Goal: Task Accomplishment & Management: Manage account settings

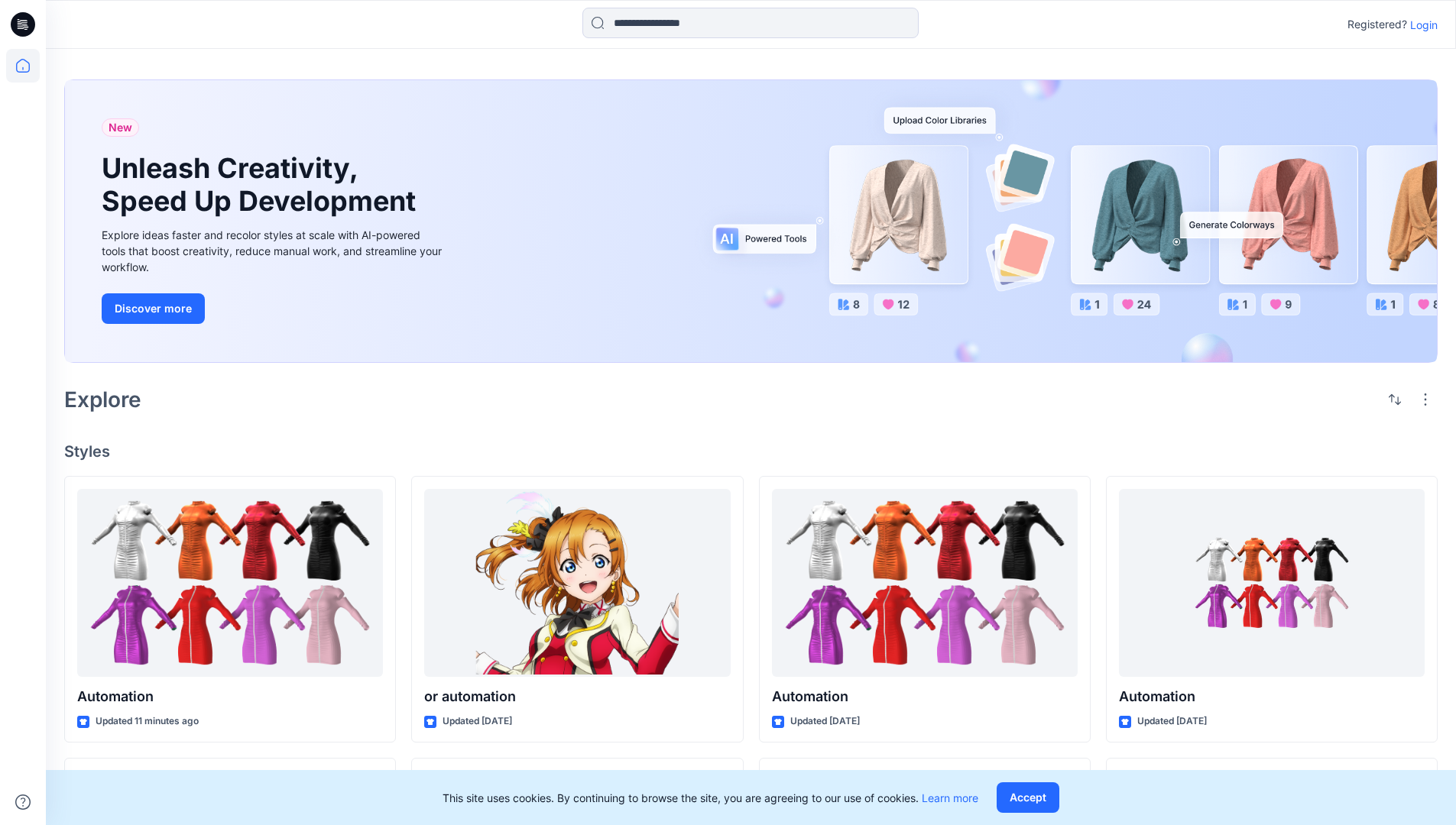
click at [1420, 24] on p "Login" at bounding box center [1424, 25] width 28 height 16
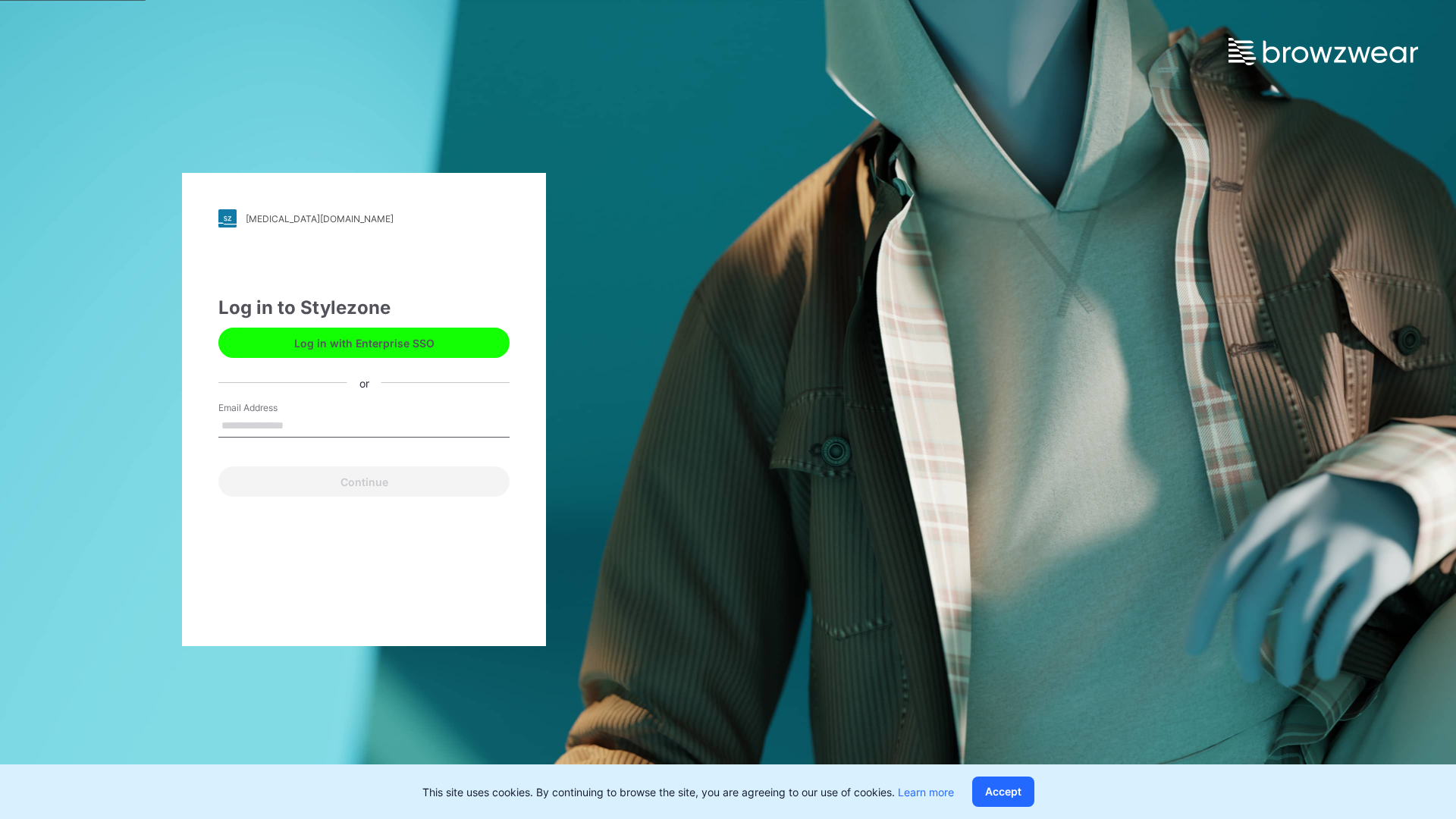
click at [300, 424] on input "Email Address" at bounding box center [364, 426] width 291 height 23
type input "**********"
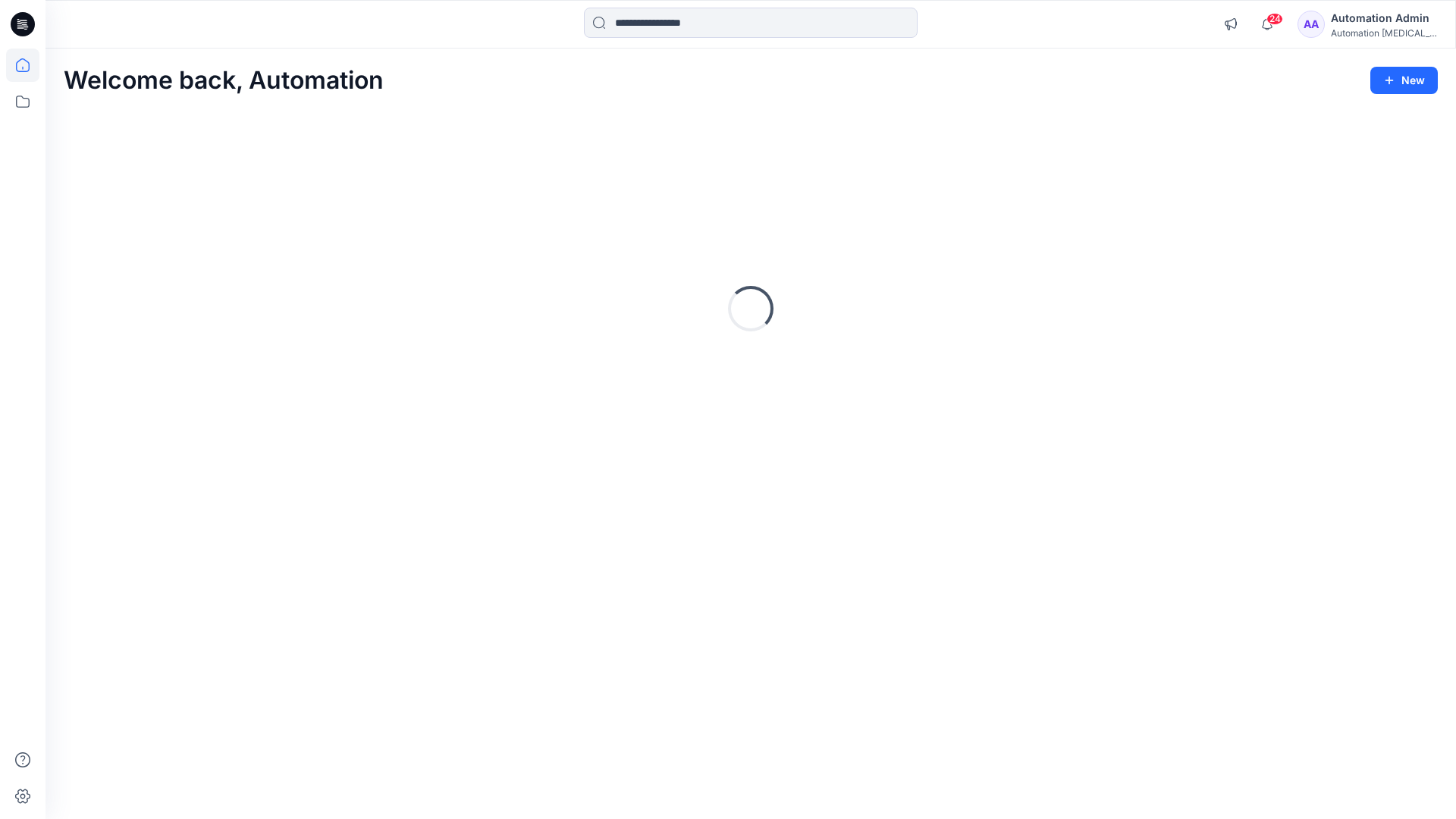
click at [29, 65] on icon at bounding box center [22, 65] width 14 height 14
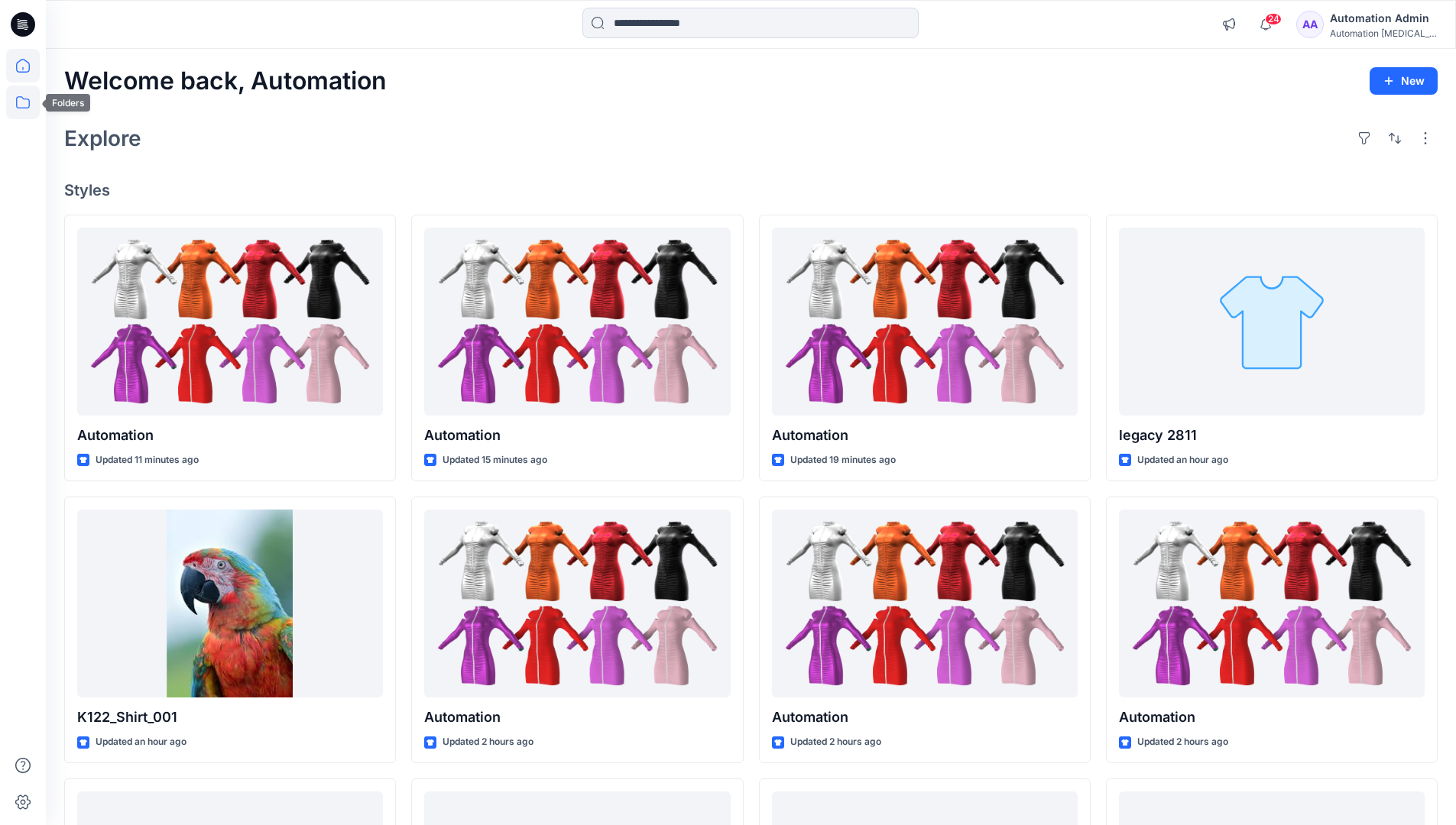
click at [21, 100] on icon at bounding box center [23, 103] width 34 height 34
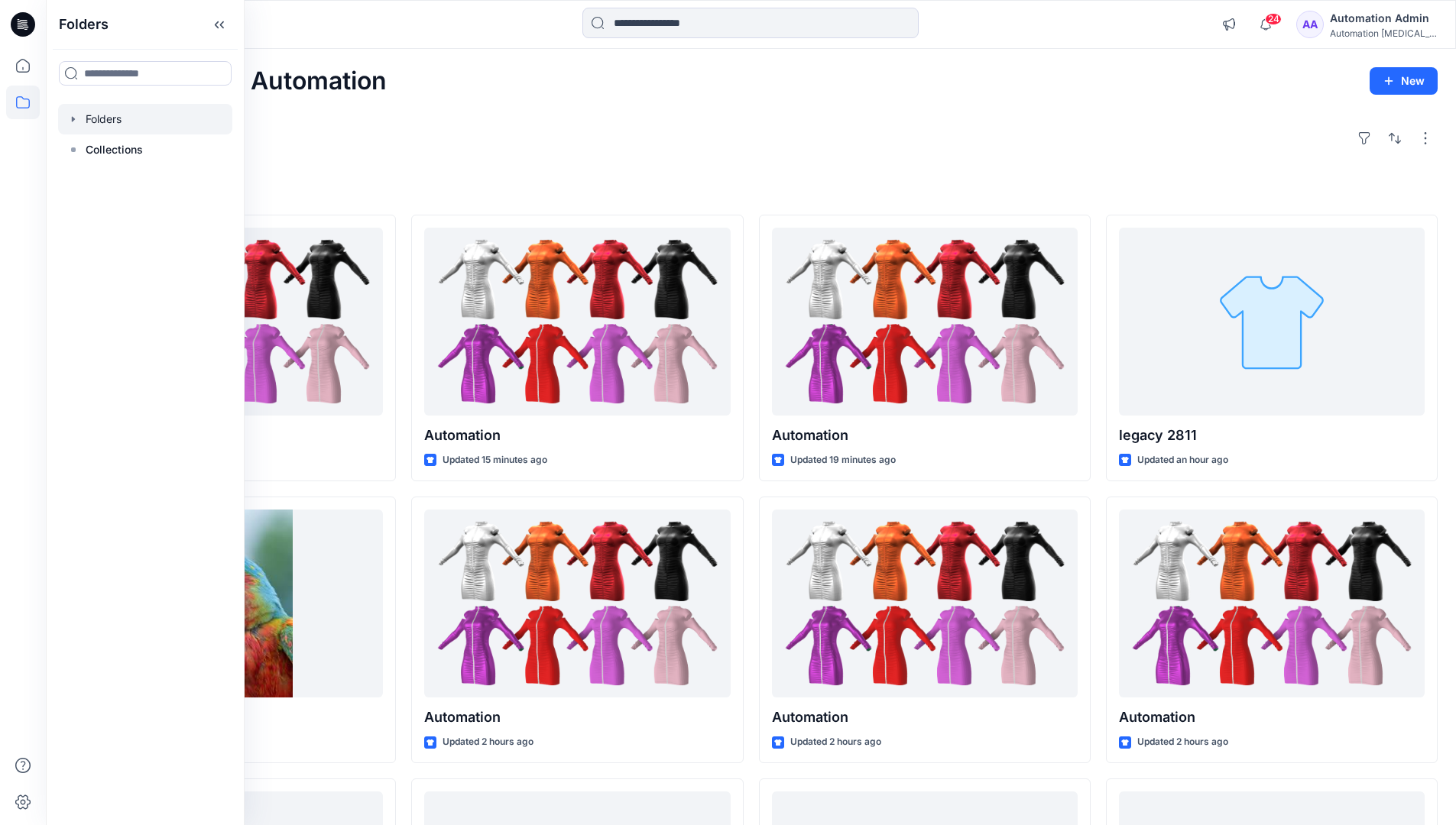
click at [102, 117] on div at bounding box center [145, 119] width 174 height 31
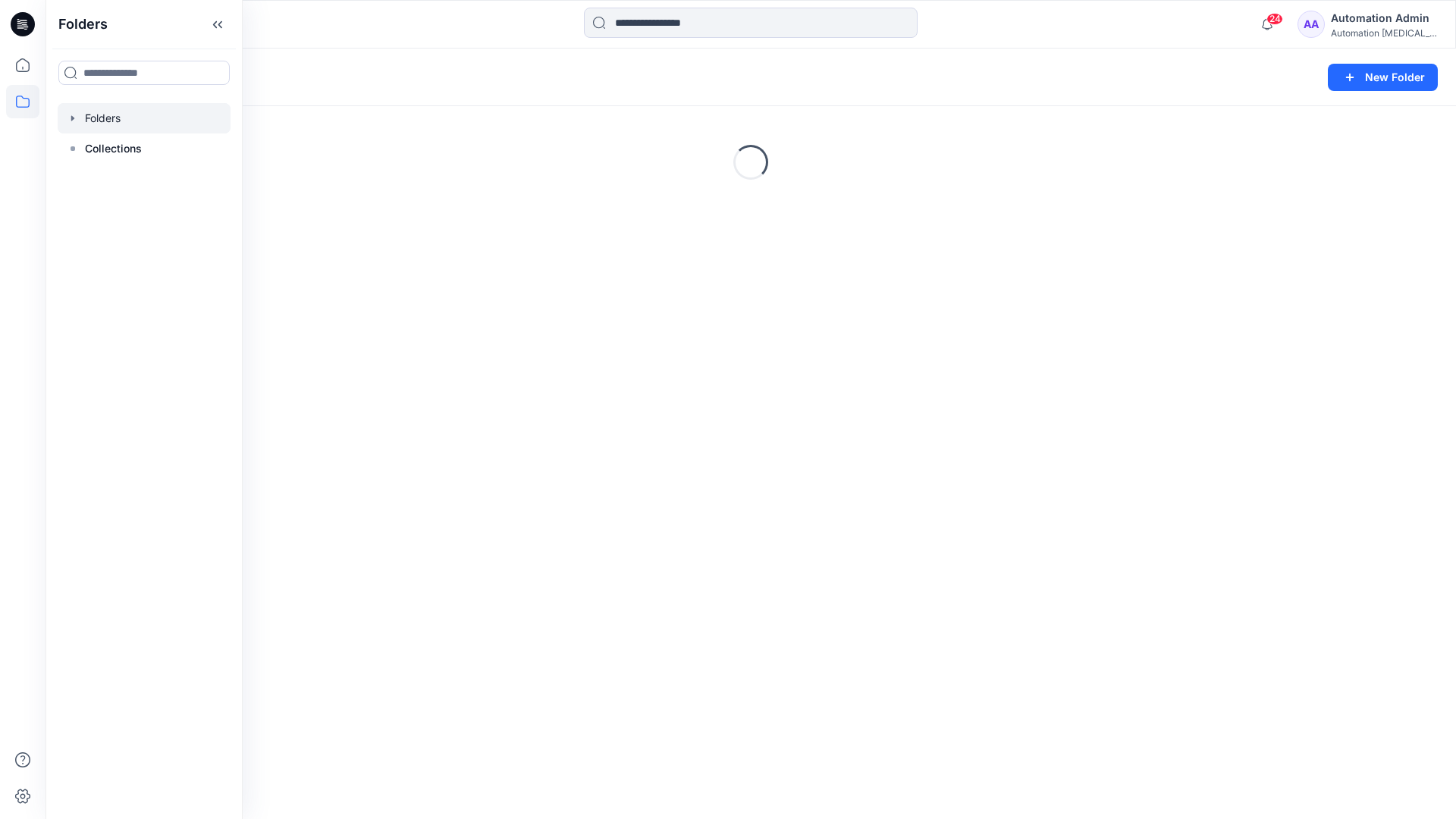
click at [730, 526] on div "Folders New Folder Loading..." at bounding box center [750, 433] width 1410 height 771
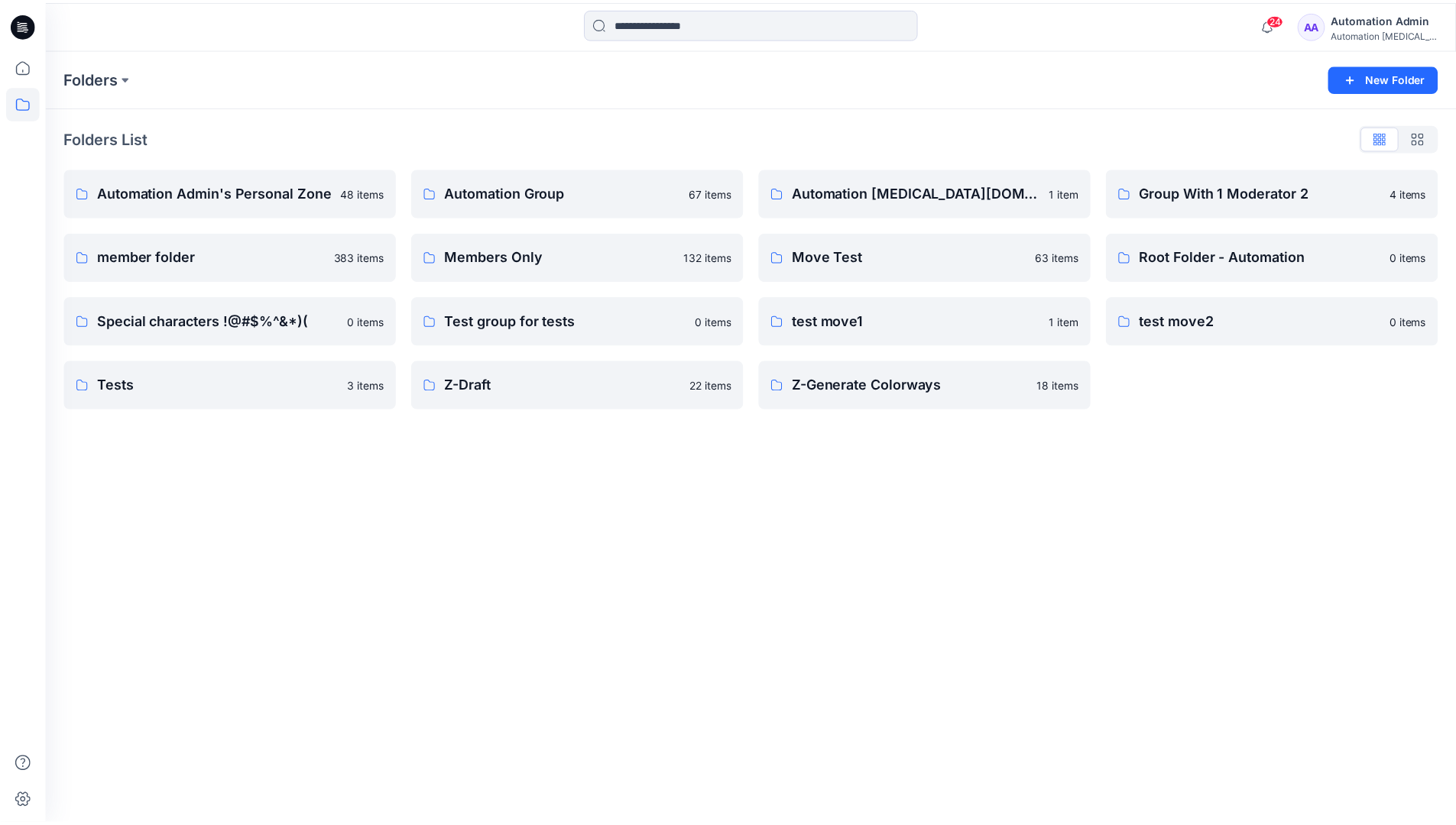
scroll to position [522, 0]
click at [852, 252] on p "Move Test" at bounding box center [916, 257] width 236 height 21
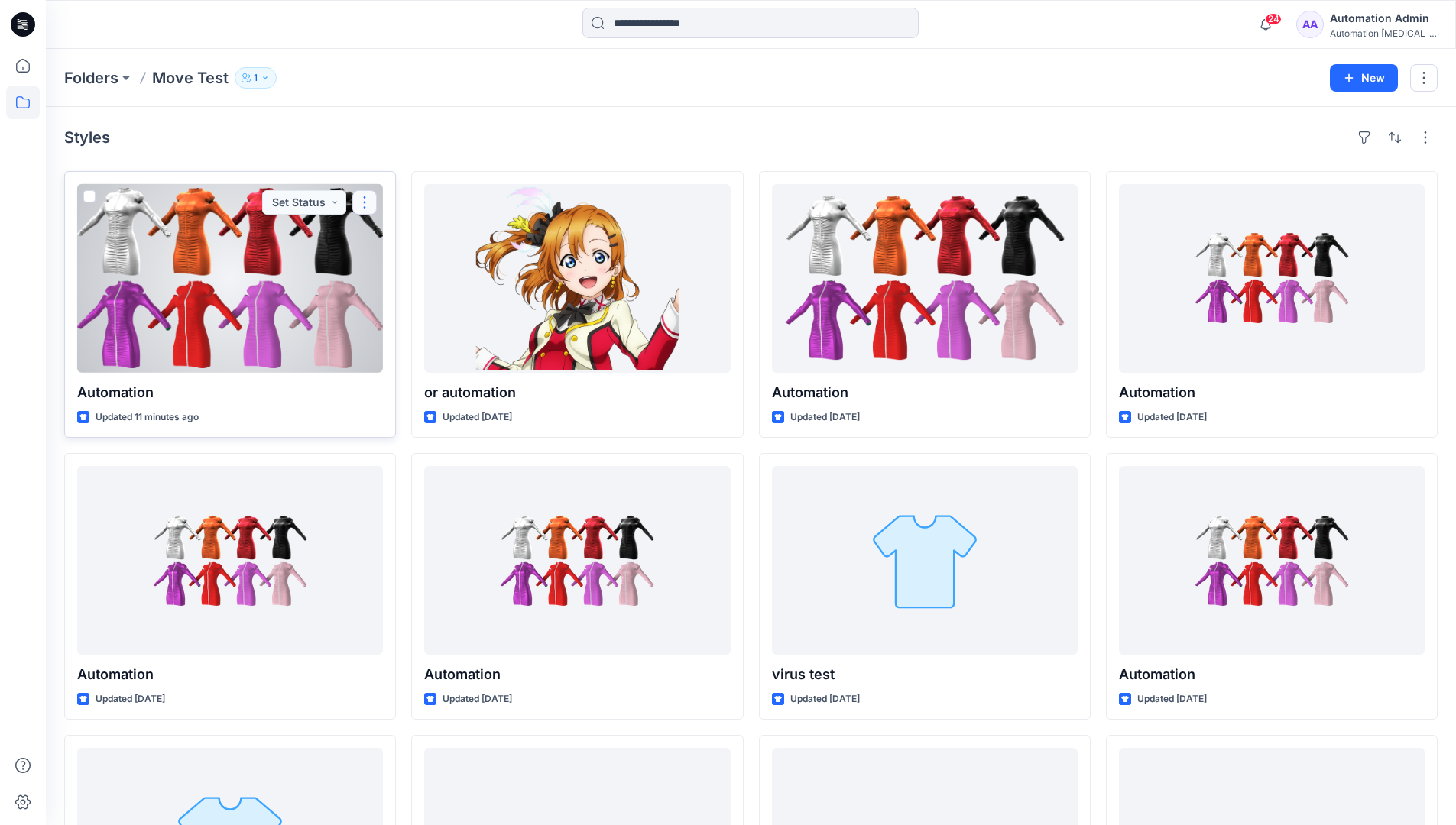
click at [358, 208] on button "button" at bounding box center [364, 202] width 24 height 24
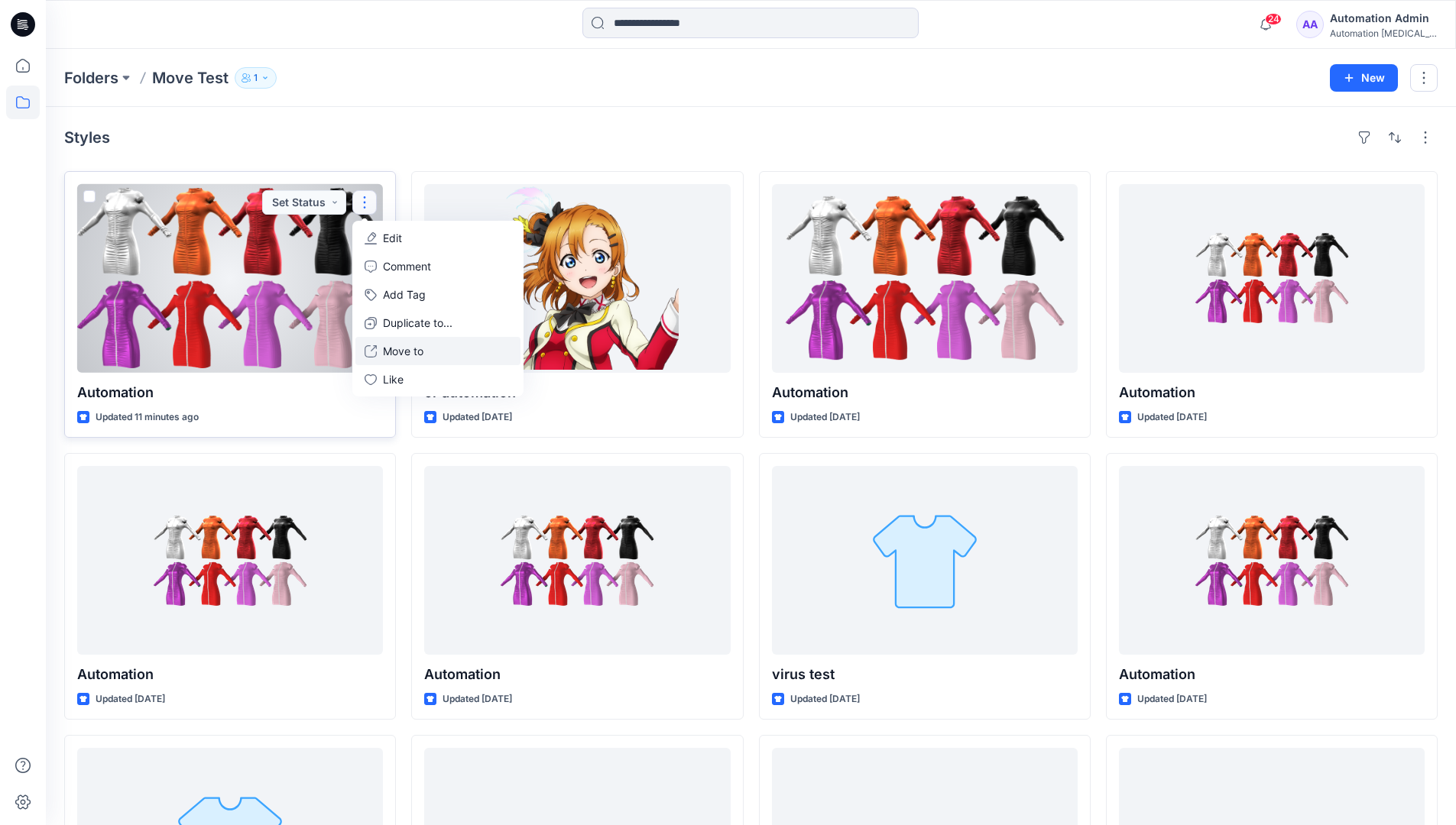
click at [409, 347] on p "Move to" at bounding box center [403, 351] width 40 height 16
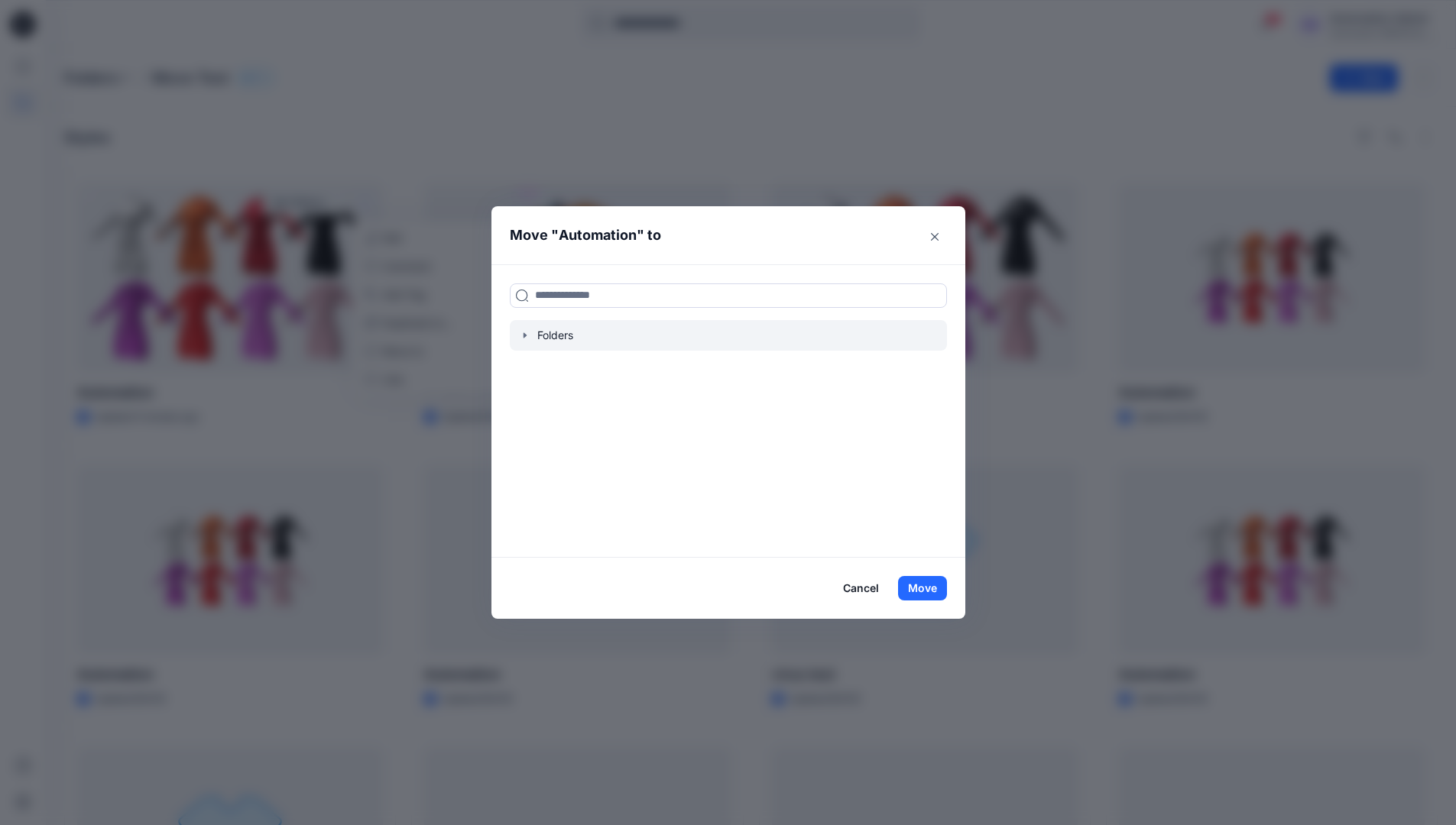
click at [526, 336] on icon "button" at bounding box center [524, 334] width 3 height 6
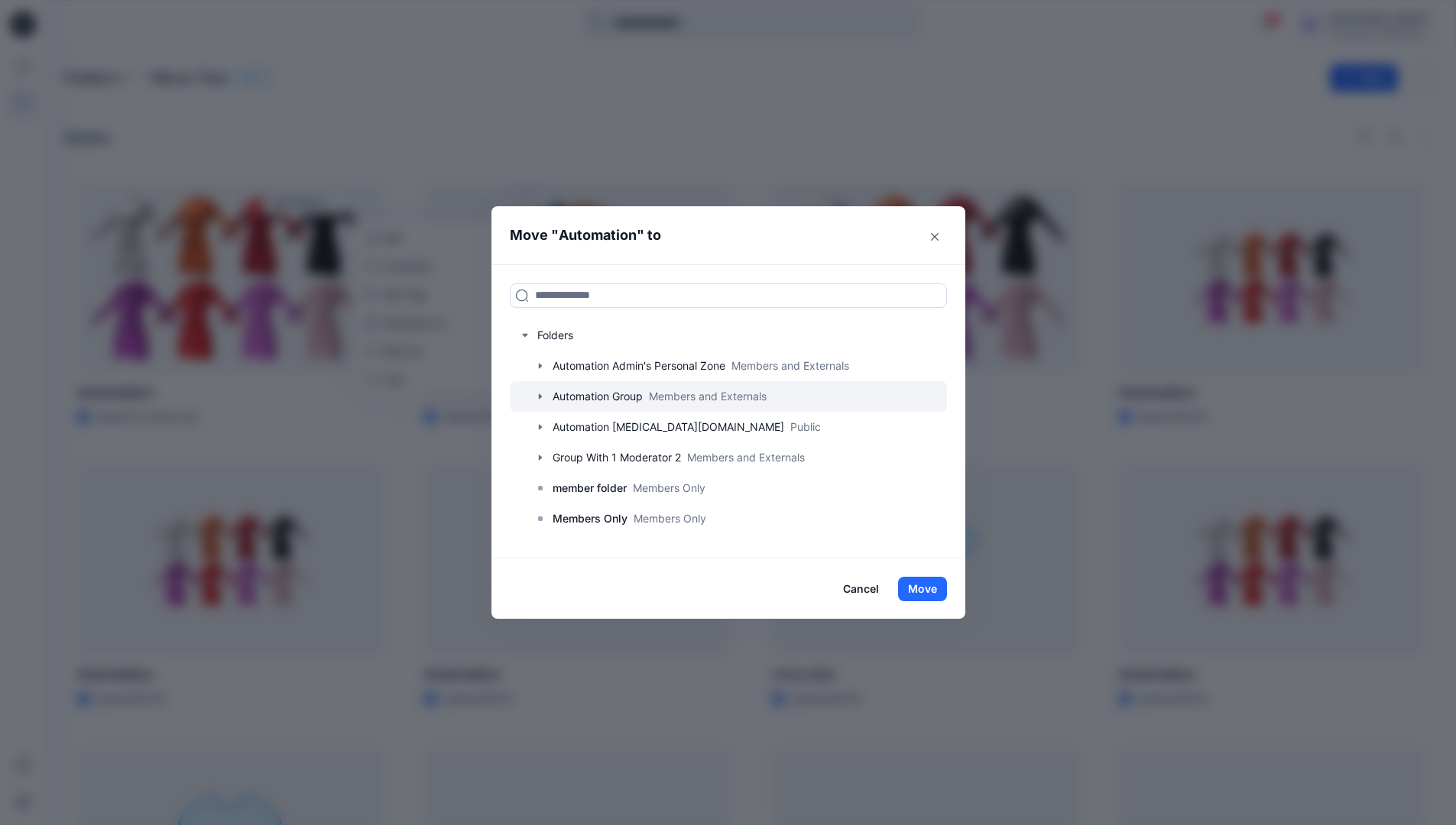
click at [574, 392] on div at bounding box center [728, 397] width 437 height 31
click at [931, 585] on button "Move" at bounding box center [922, 589] width 49 height 24
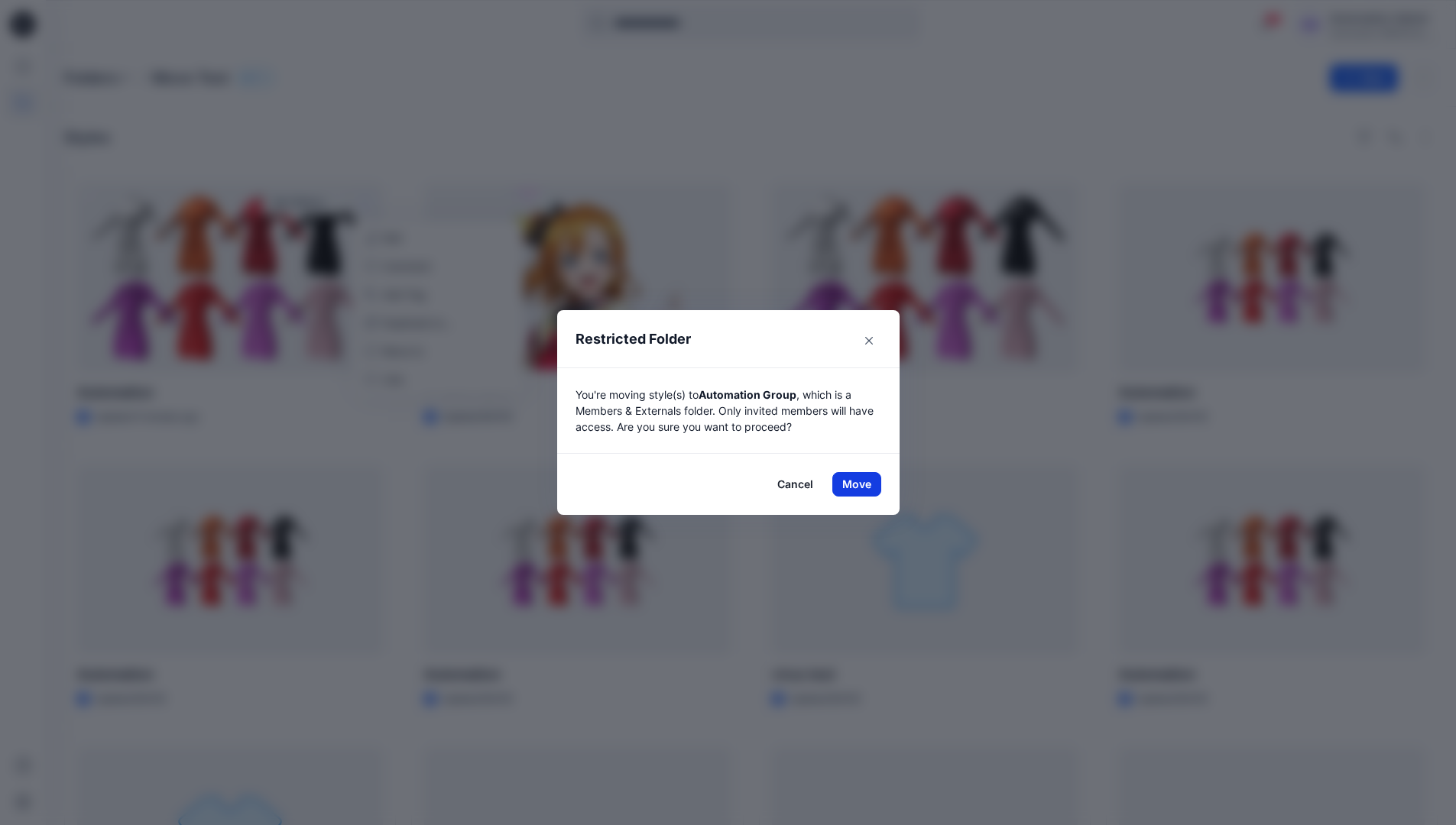
click at [862, 484] on button "Move" at bounding box center [857, 484] width 49 height 24
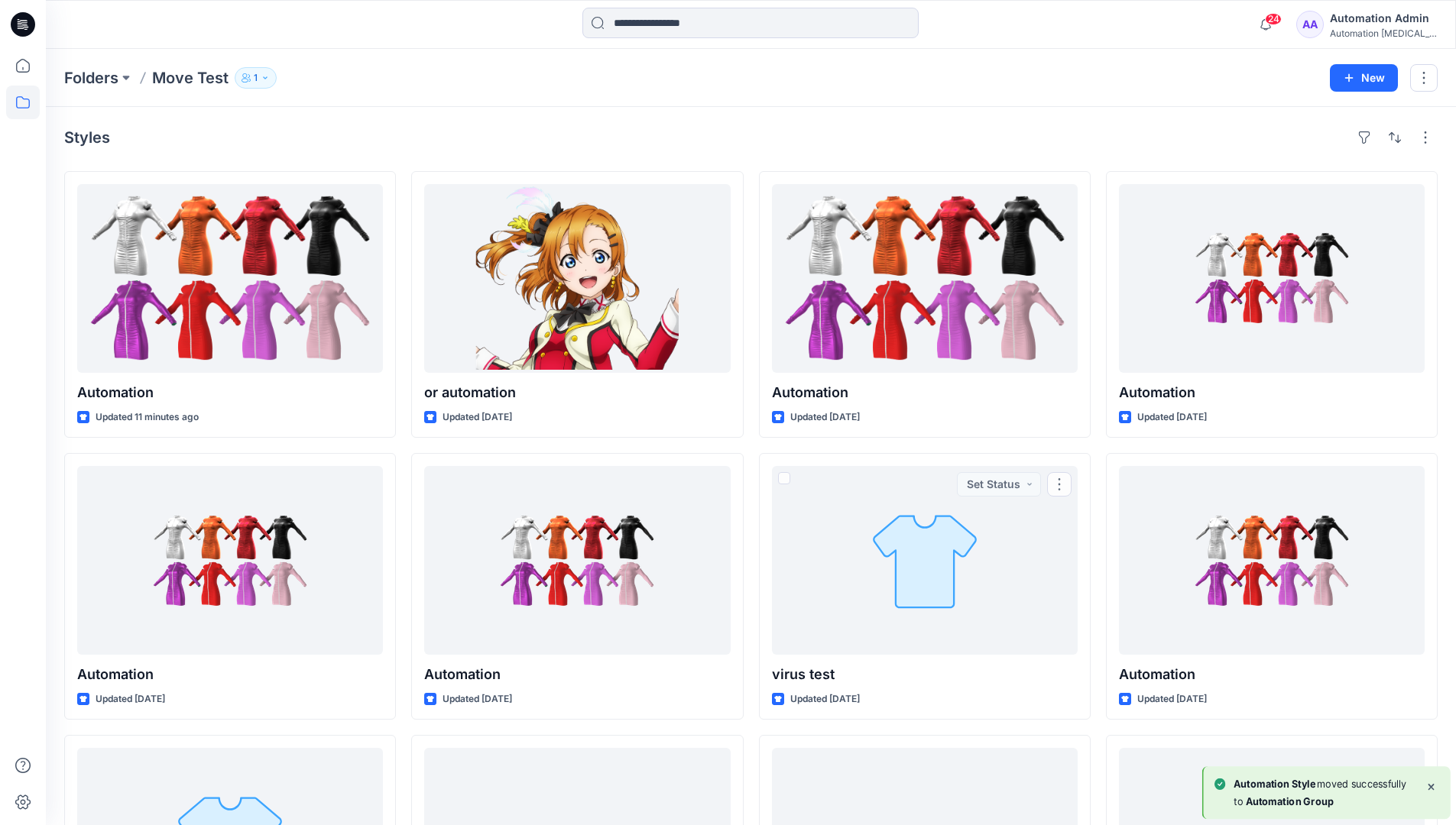
click at [1375, 22] on div "Automation Admin" at bounding box center [1383, 18] width 107 height 19
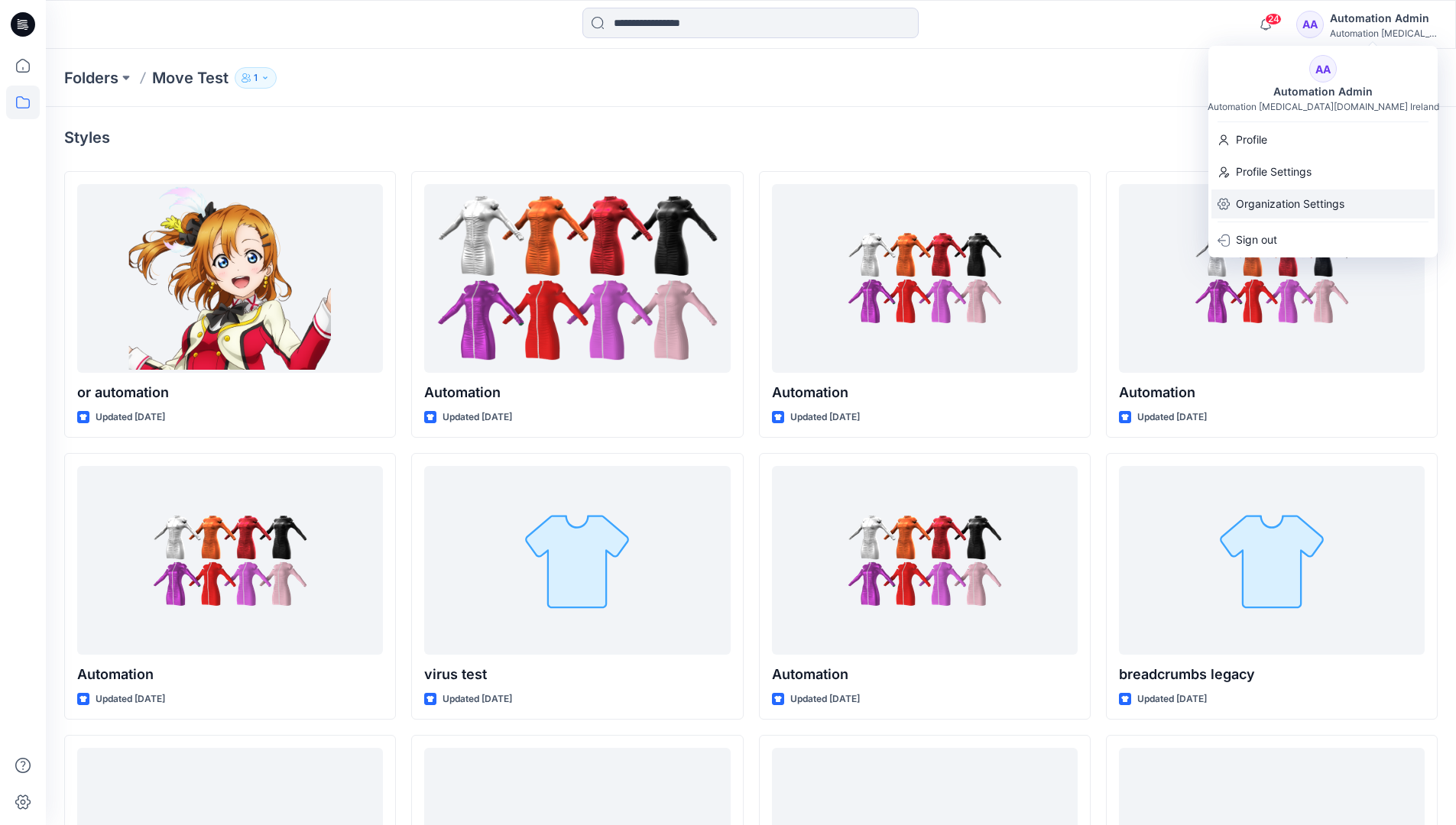
click at [1304, 194] on p "Organization Settings" at bounding box center [1290, 204] width 109 height 29
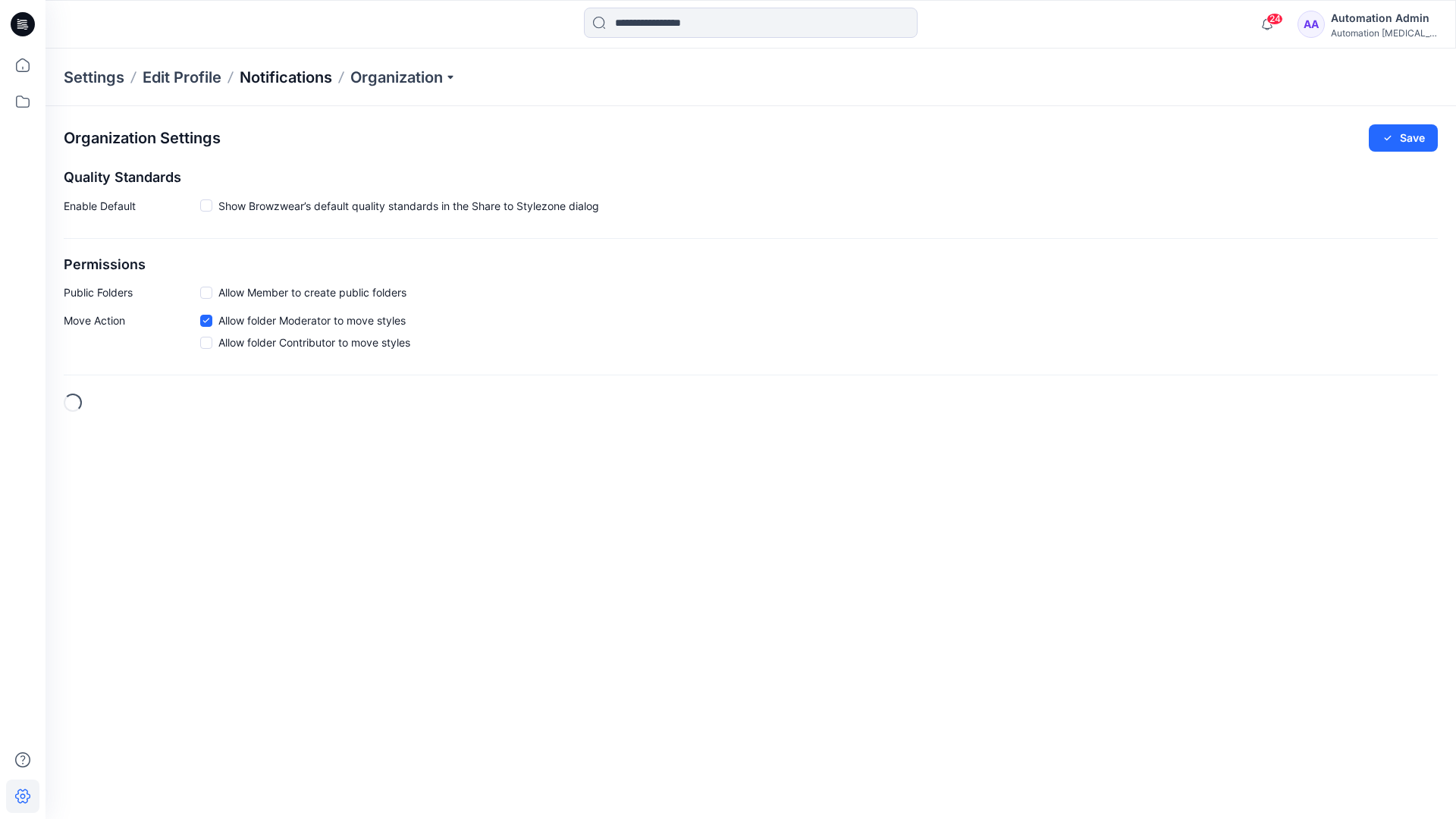
click at [276, 76] on p "Notifications" at bounding box center [285, 77] width 92 height 21
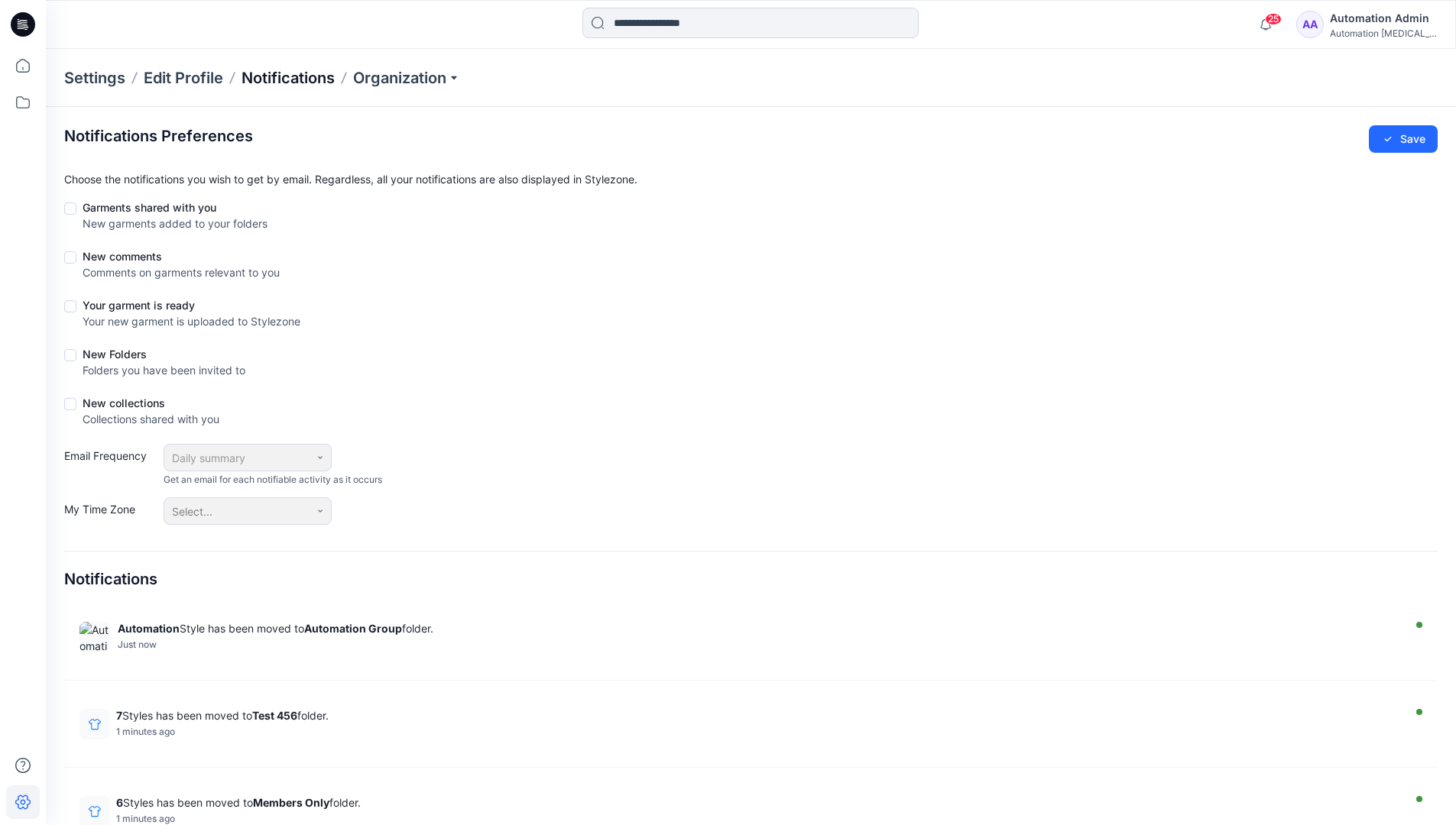
scroll to position [608, 0]
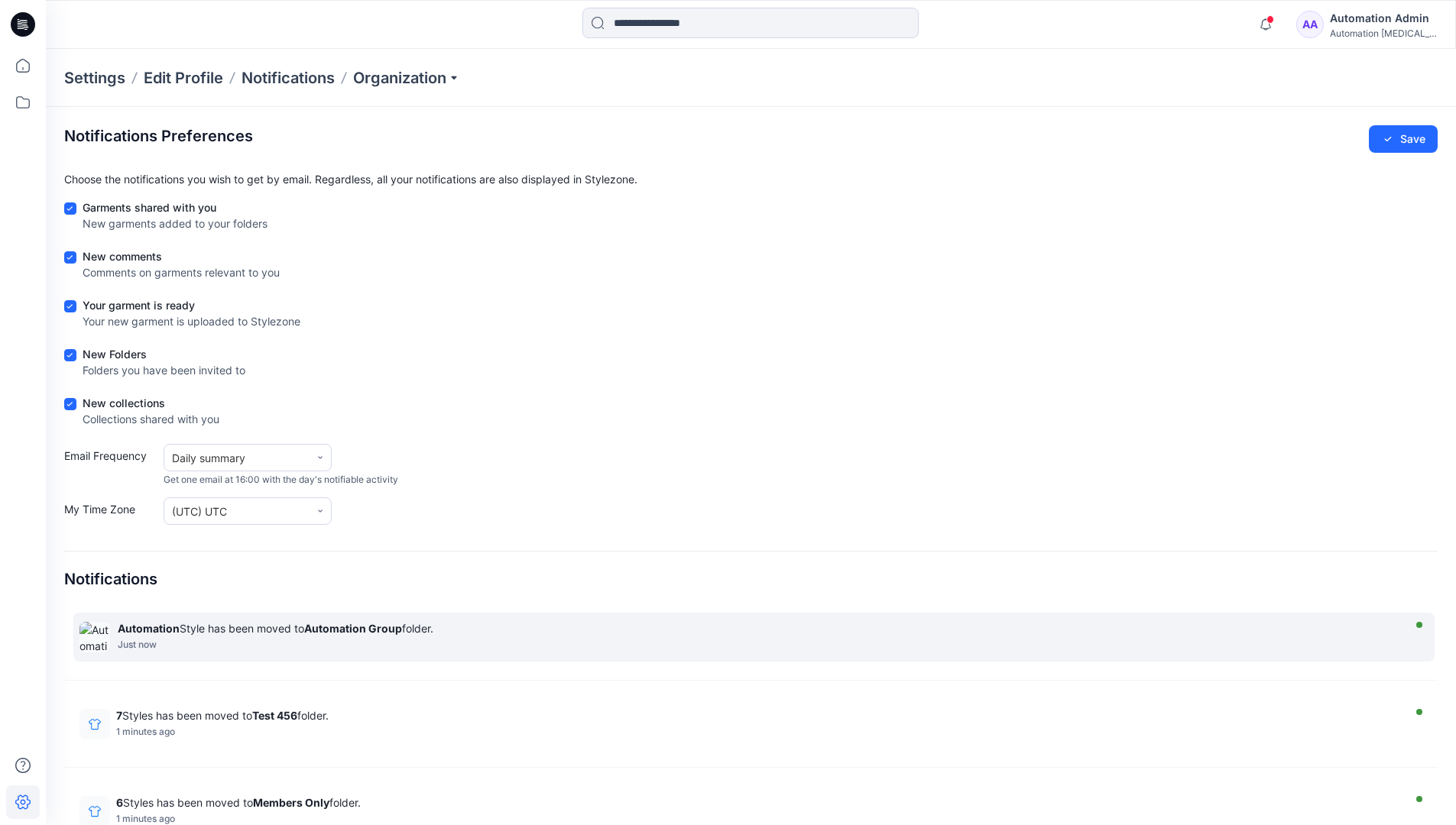
click at [352, 628] on strong "Automation Group" at bounding box center [353, 628] width 98 height 13
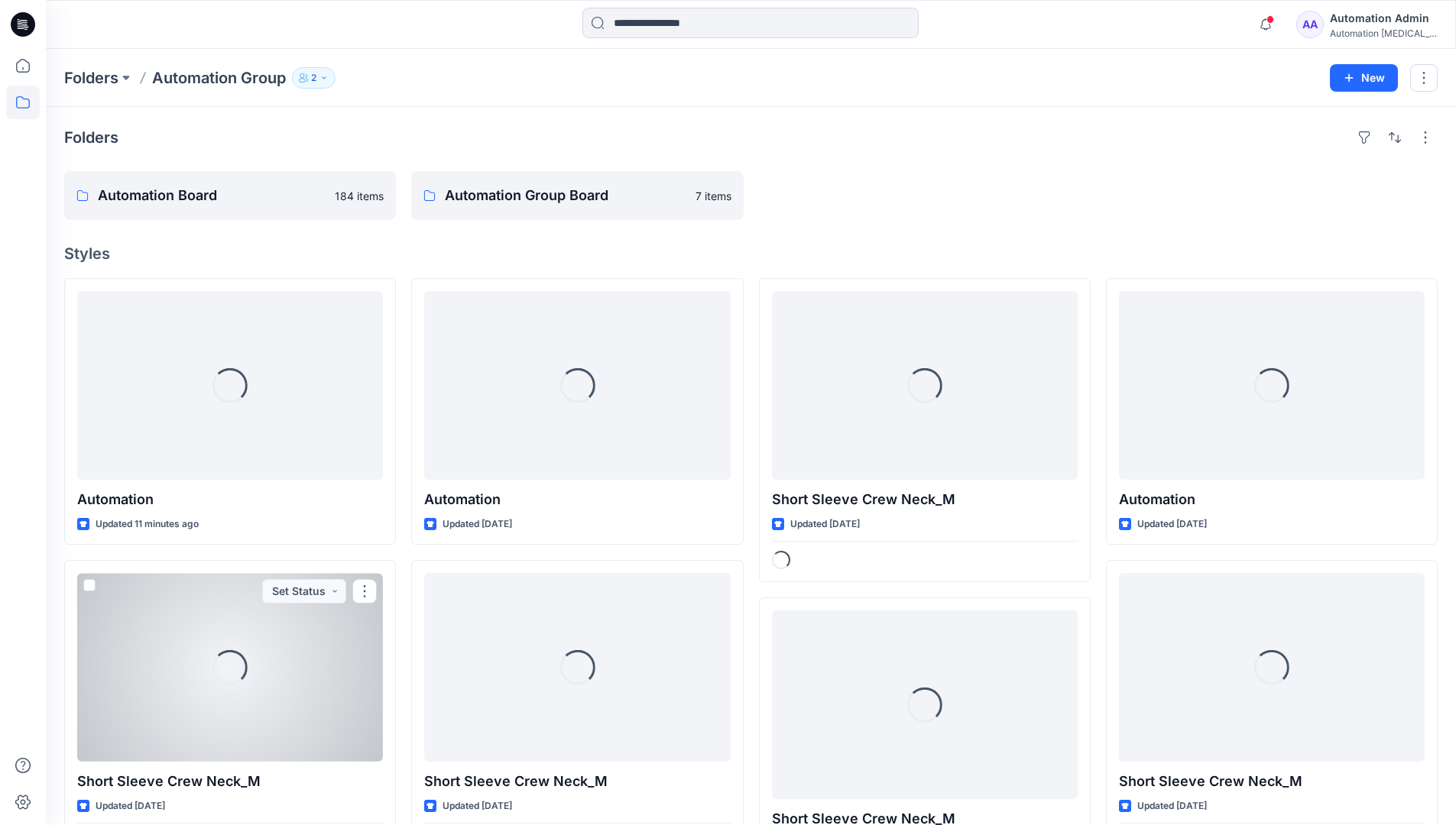
scroll to position [535, 0]
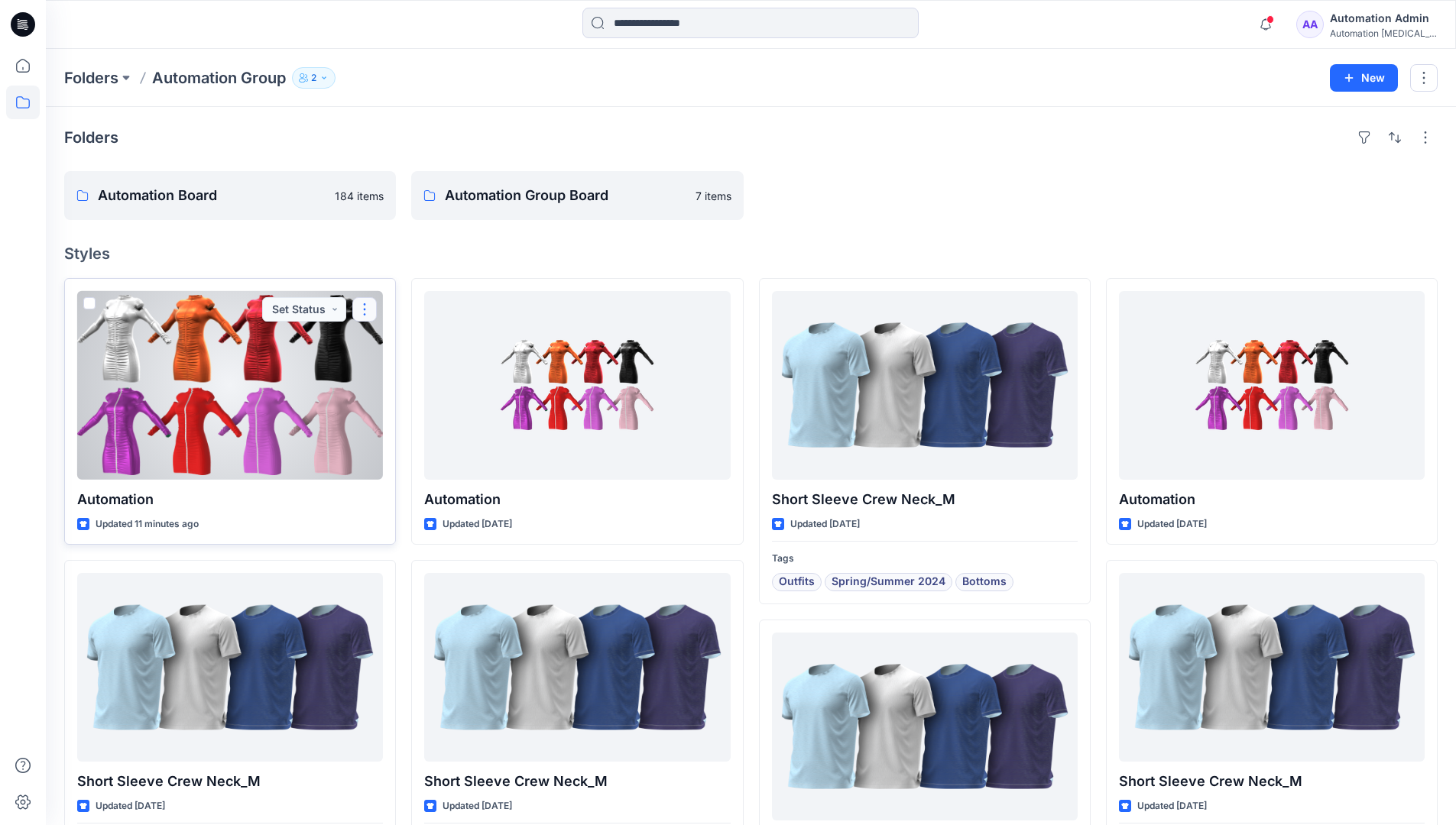
click at [368, 310] on button "button" at bounding box center [364, 309] width 24 height 24
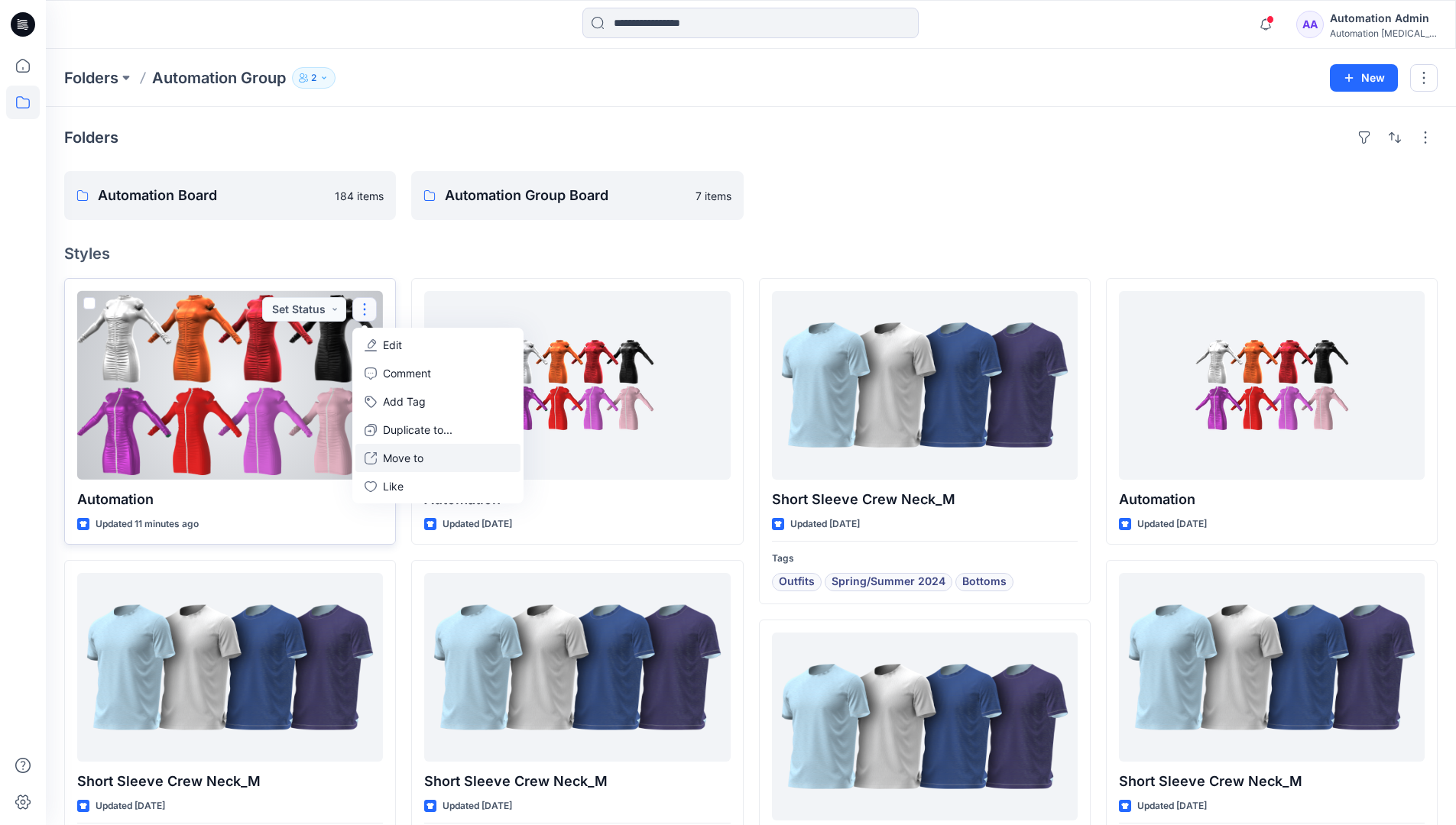
click at [391, 457] on p "Move to" at bounding box center [403, 458] width 40 height 16
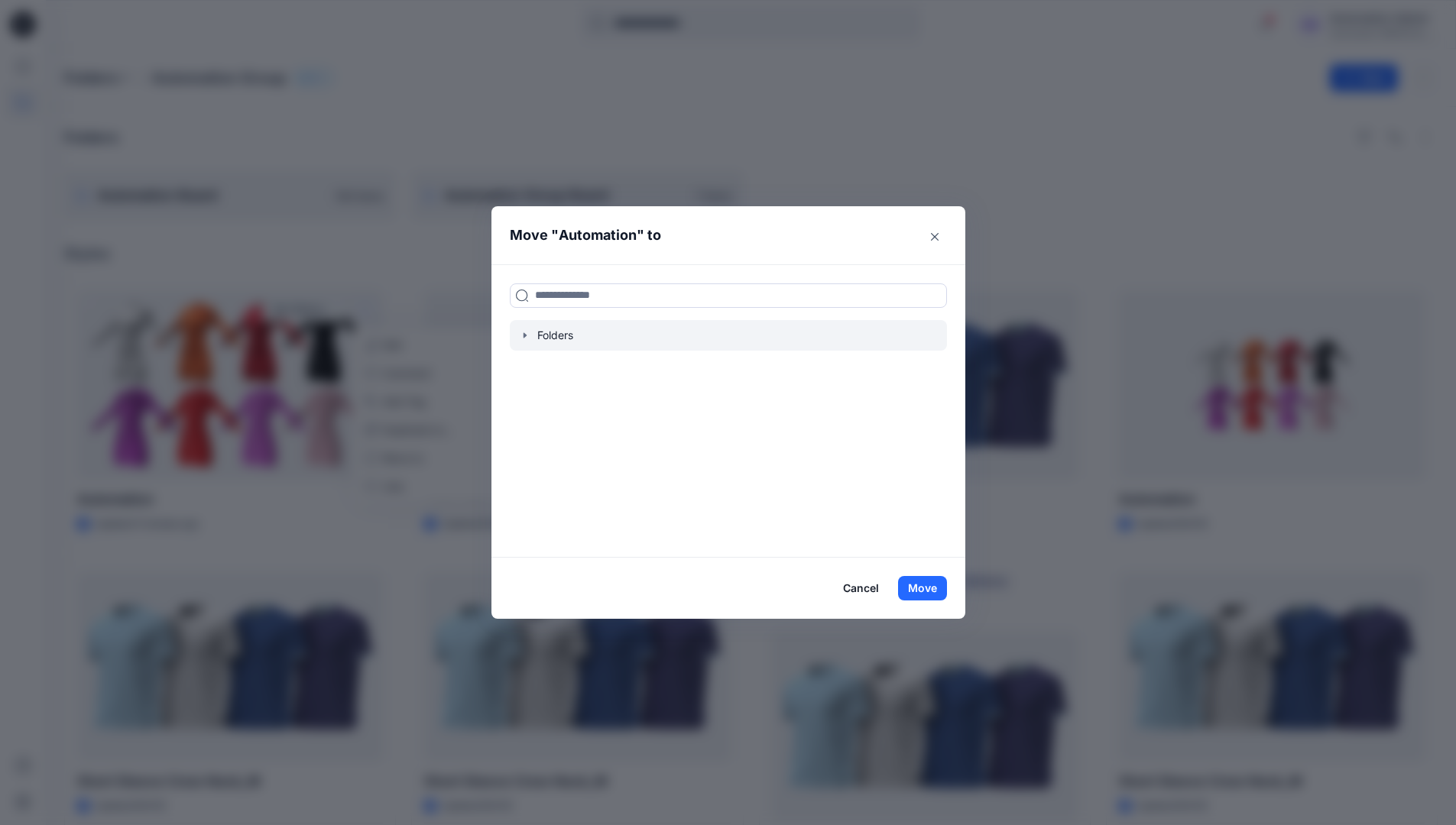
click at [531, 337] on icon "button" at bounding box center [525, 335] width 12 height 12
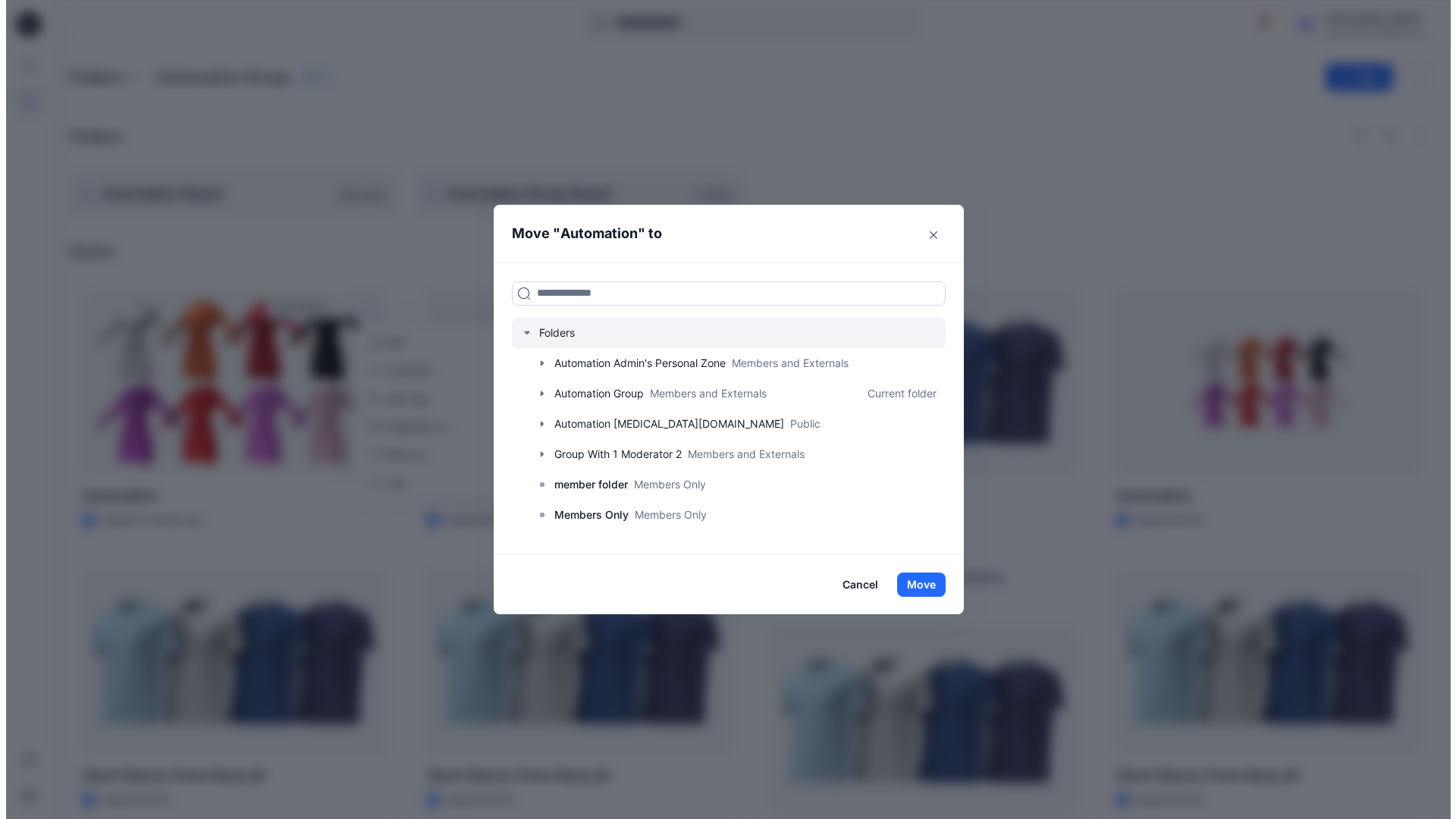
scroll to position [119, 0]
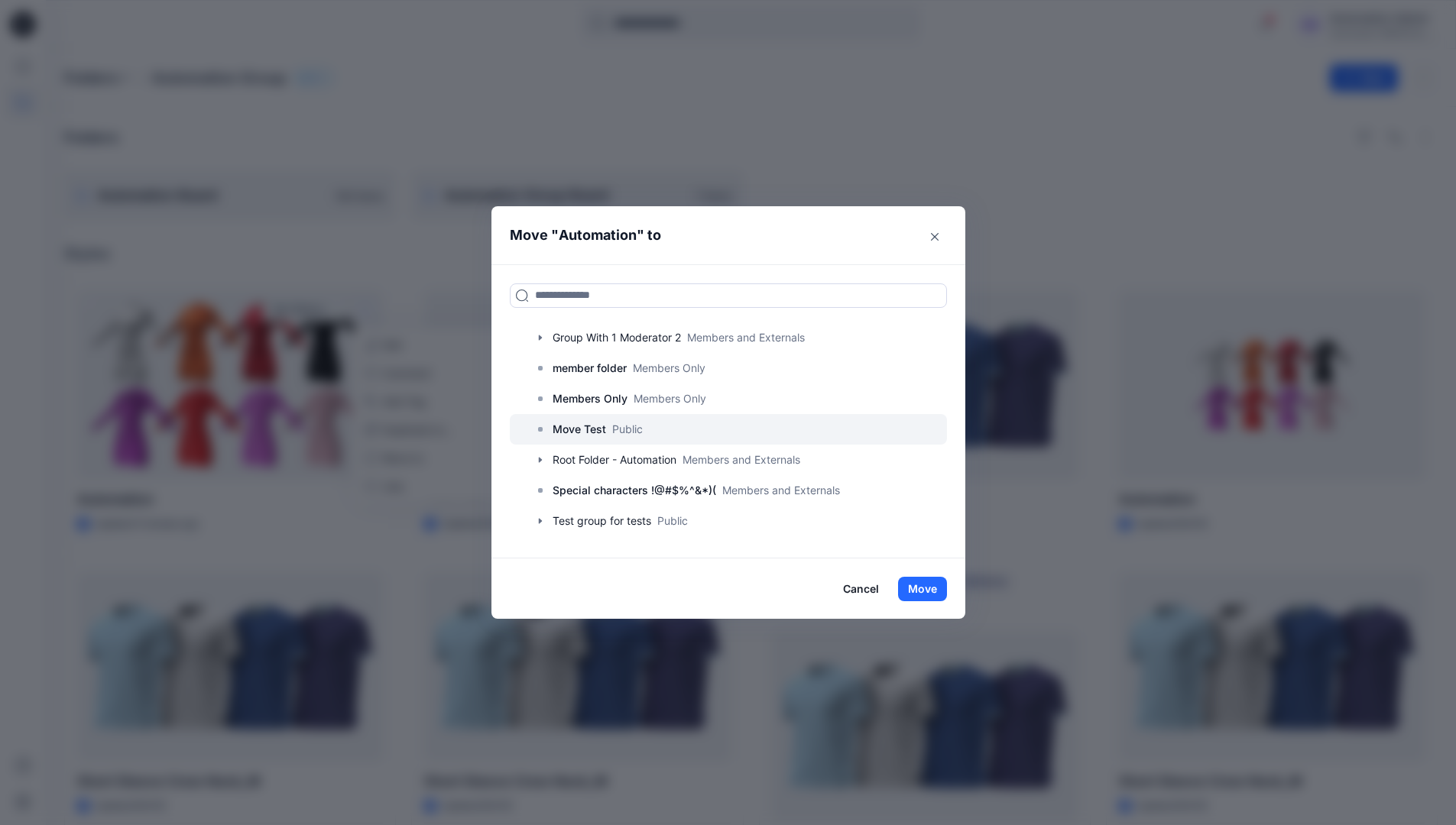
click at [597, 422] on p "Move Test" at bounding box center [579, 429] width 53 height 19
click at [935, 582] on button "Move" at bounding box center [922, 589] width 49 height 24
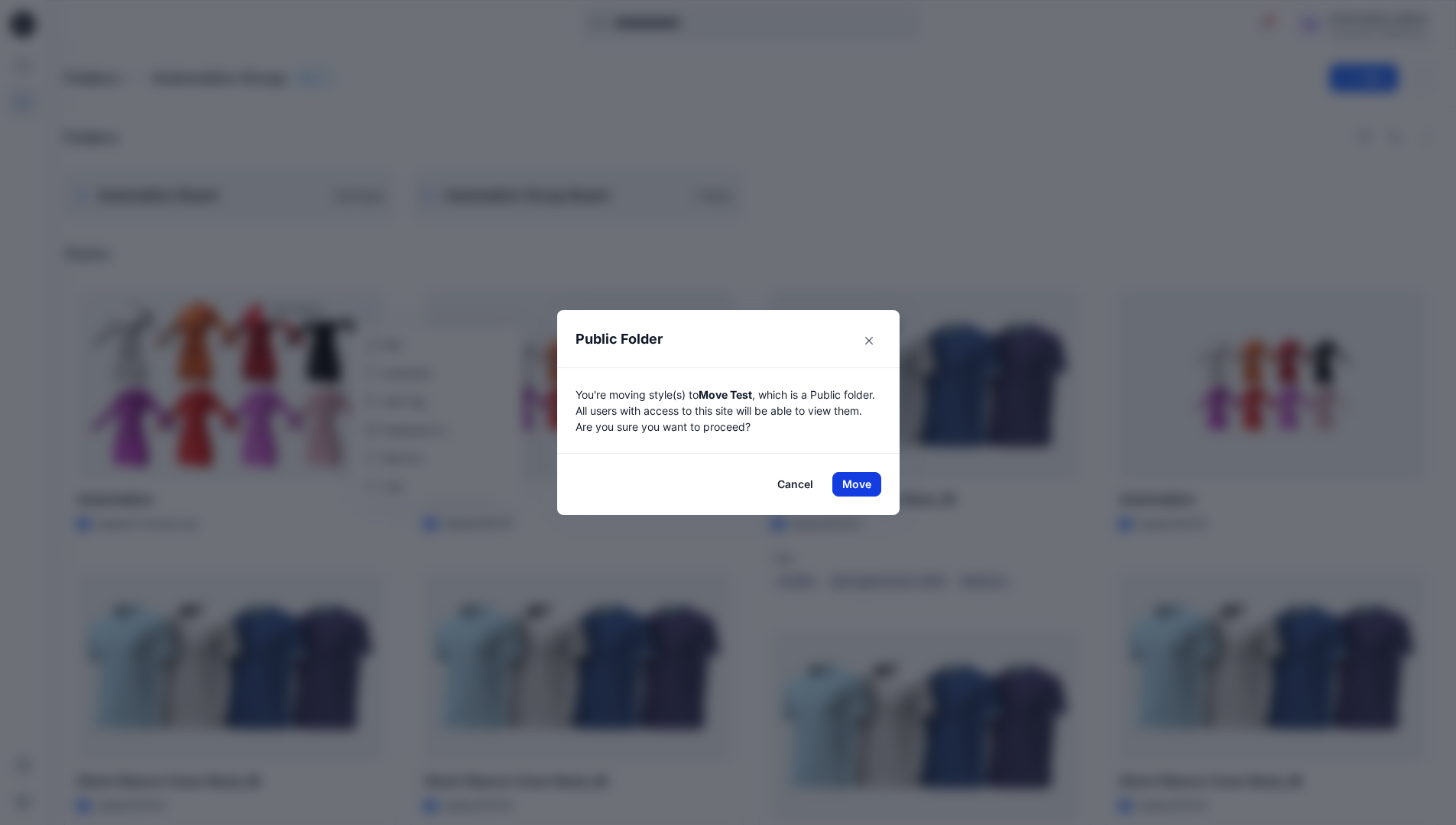
click at [862, 484] on button "Move" at bounding box center [857, 484] width 49 height 24
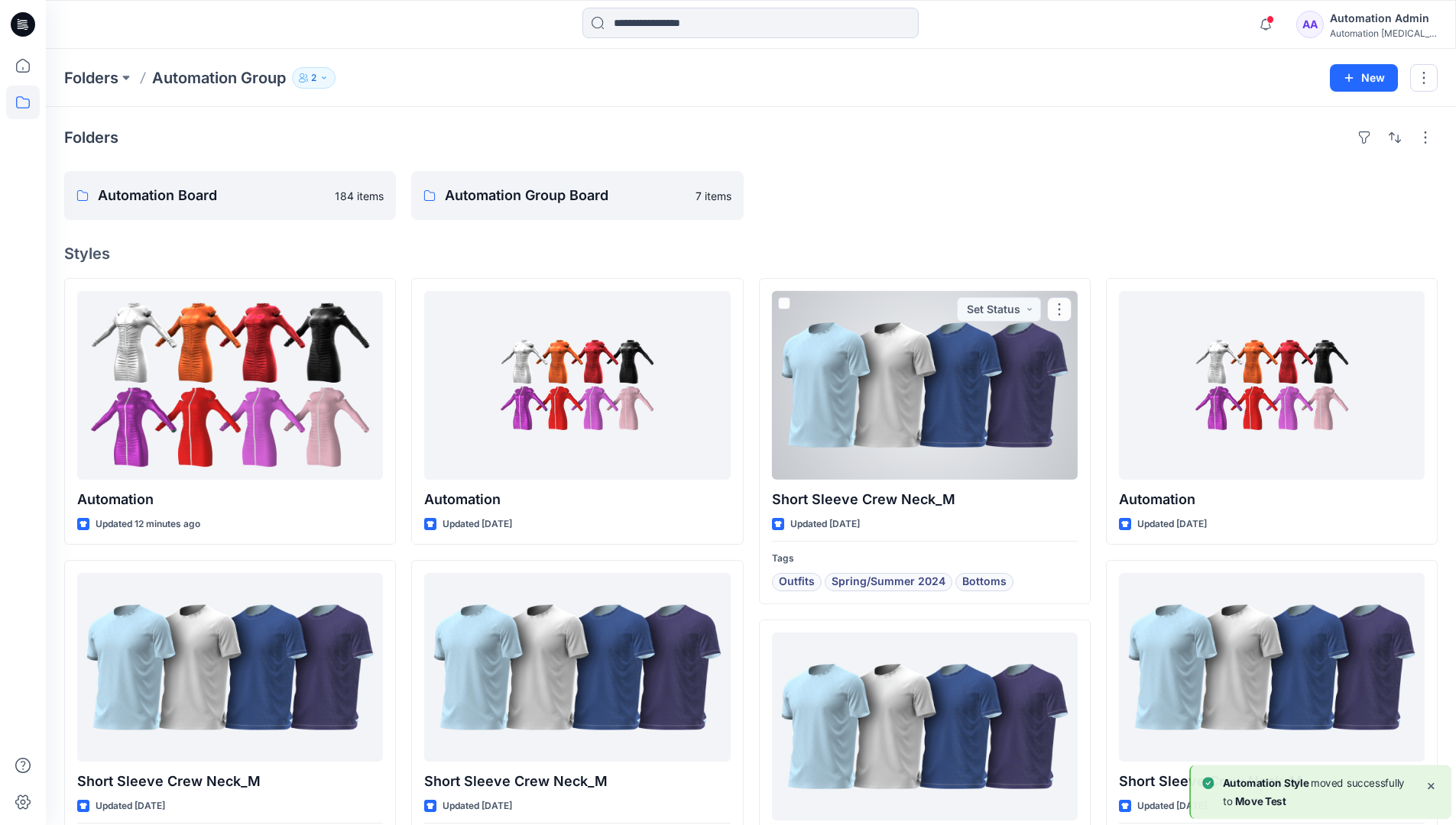
click at [1364, 23] on div "Automation Admin" at bounding box center [1383, 18] width 107 height 19
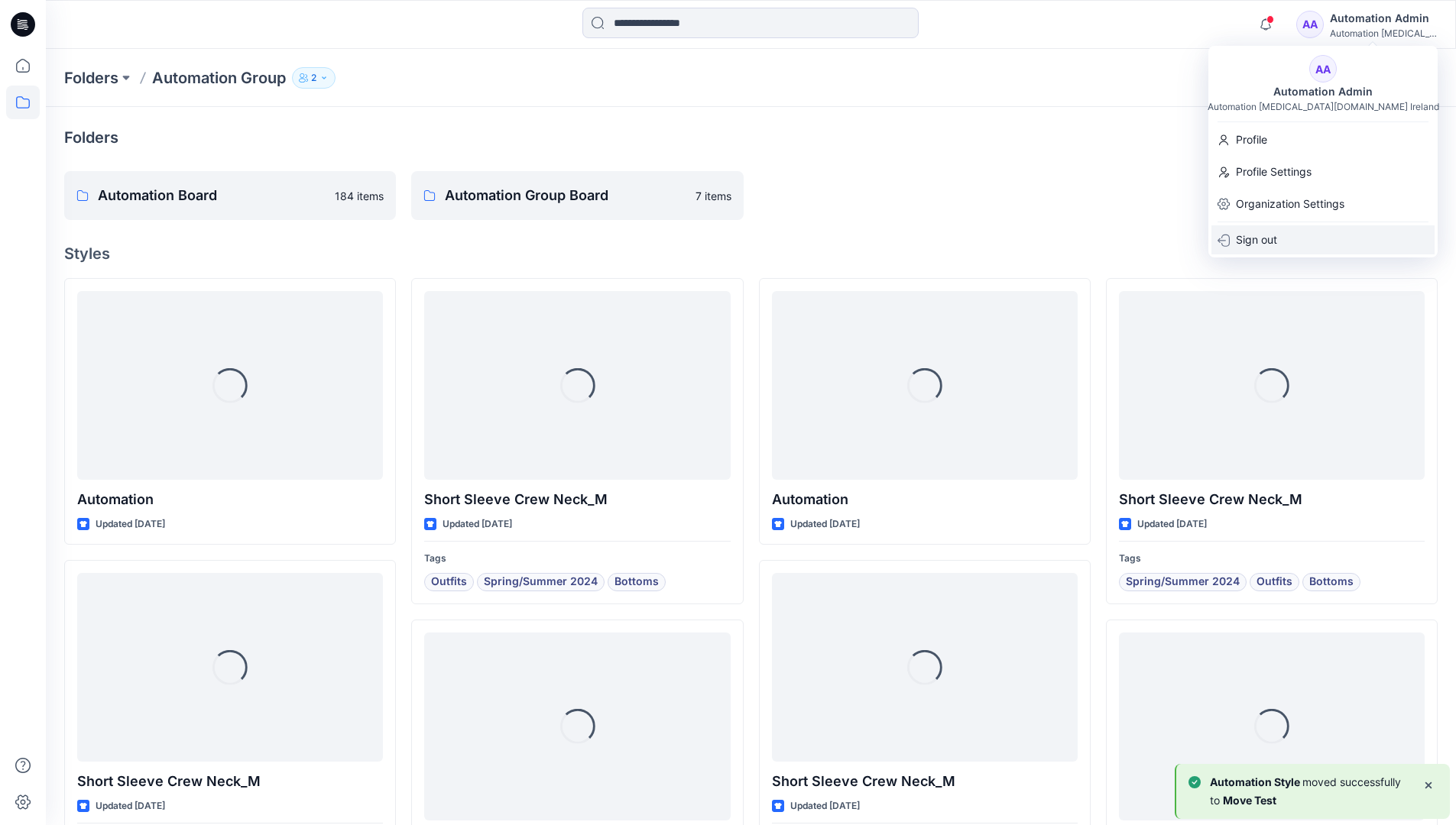
click at [1289, 234] on div "Sign out" at bounding box center [1323, 240] width 224 height 29
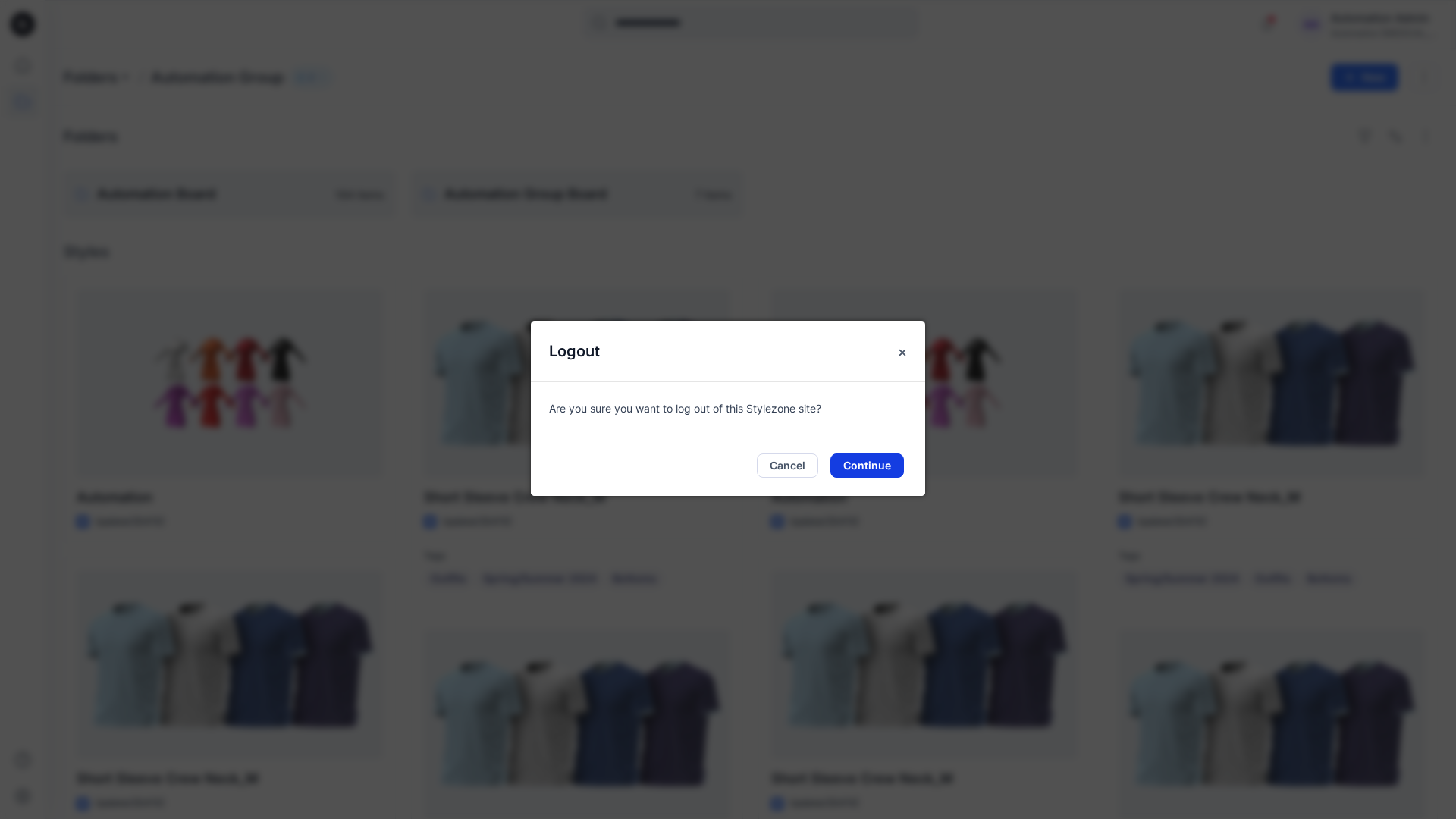
click at [859, 461] on button "Continue" at bounding box center [867, 465] width 74 height 24
